Goal: Transaction & Acquisition: Obtain resource

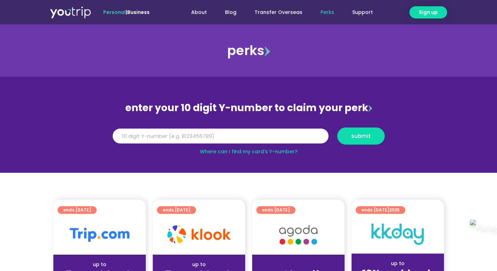
click at [260, 142] on input "Y Number" at bounding box center [221, 136] width 216 height 15
type input "5"
click at [222, 140] on input "812851" at bounding box center [221, 136] width 216 height 15
type input "8128519365"
click at [352, 143] on button "submit" at bounding box center [360, 136] width 47 height 17
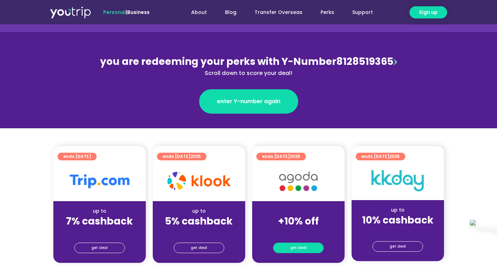
scroll to position [63, 0]
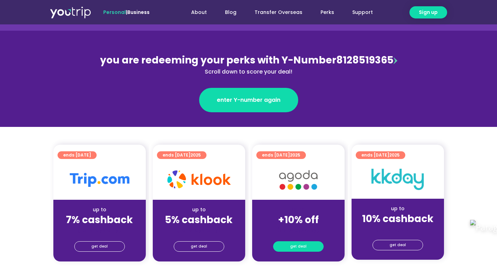
click at [314, 246] on link "get deal" at bounding box center [298, 246] width 51 height 10
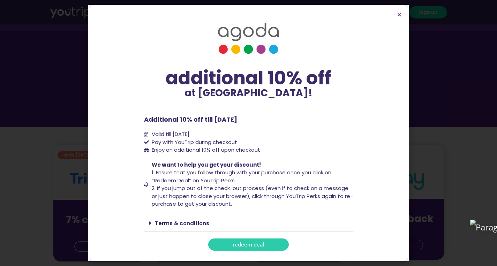
click at [243, 242] on span "redeem deal" at bounding box center [248, 244] width 32 height 5
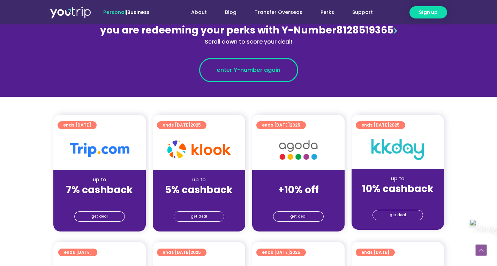
scroll to position [131, 0]
